Goal: Task Accomplishment & Management: Manage account settings

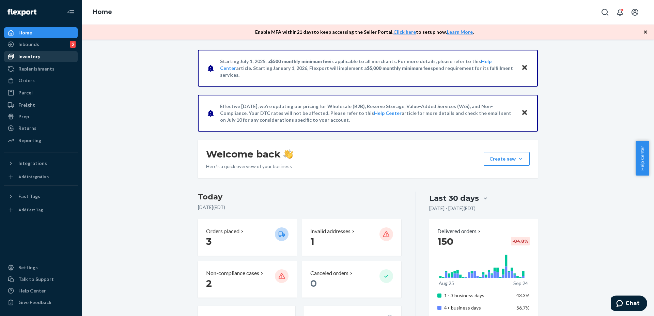
click at [36, 53] on div "Inventory" at bounding box center [29, 56] width 22 height 7
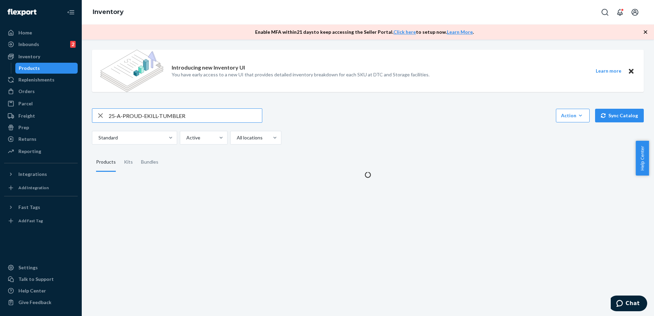
type input "25-A-PROUD-EKILL-TUMBLER"
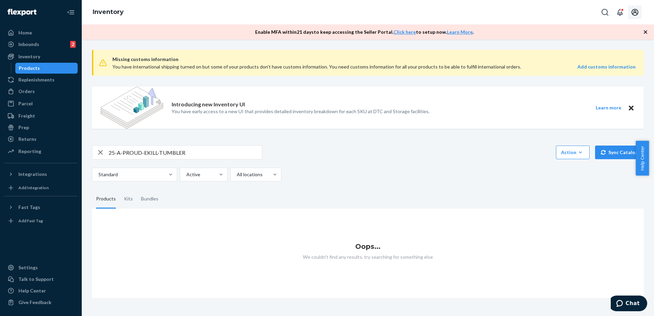
click at [633, 14] on icon "Open account menu" at bounding box center [635, 12] width 7 height 7
click at [607, 67] on div "Log out" at bounding box center [618, 73] width 51 height 13
